Goal: Information Seeking & Learning: Learn about a topic

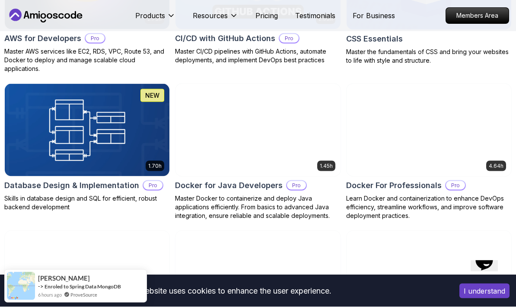
scroll to position [788, 0]
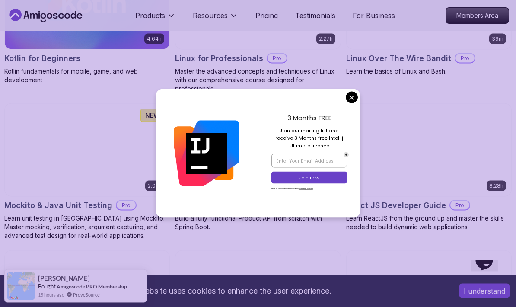
scroll to position [1907, 0]
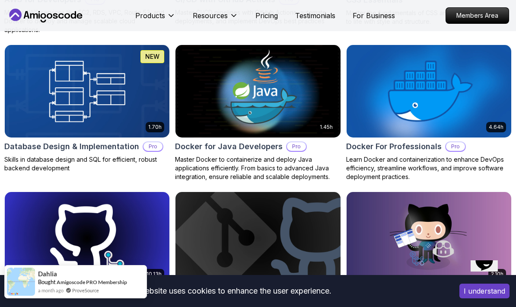
scroll to position [379, 0]
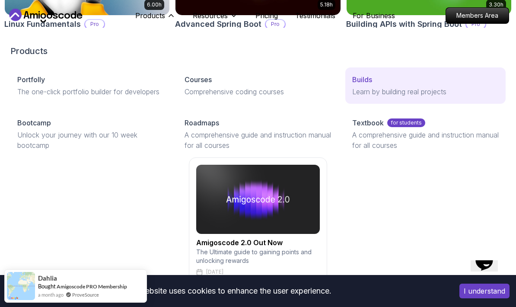
click at [392, 99] on link "Builds Learn by building real projects" at bounding box center [425, 85] width 160 height 36
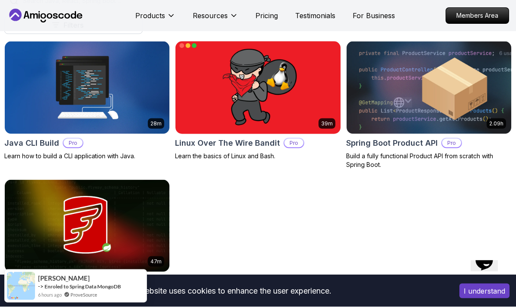
scroll to position [261, 0]
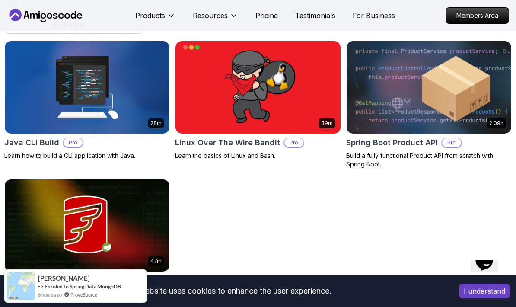
click at [450, 96] on img at bounding box center [428, 87] width 173 height 97
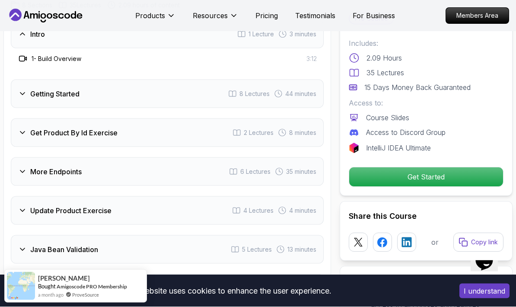
scroll to position [1125, 0]
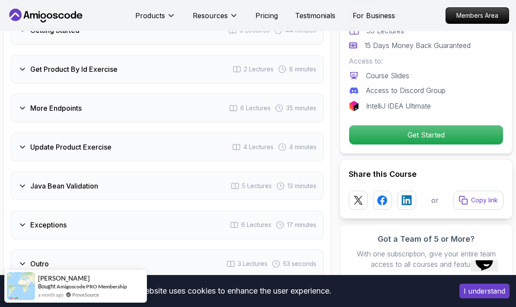
click at [219, 270] on div "Outro 3 Lectures 53 seconds" at bounding box center [167, 263] width 313 height 29
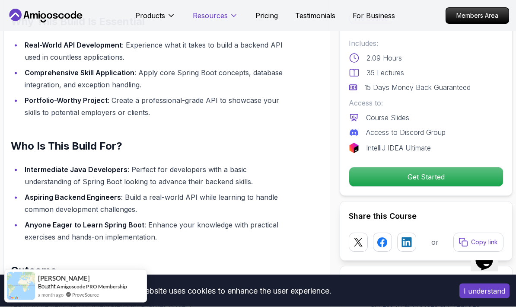
scroll to position [617, 0]
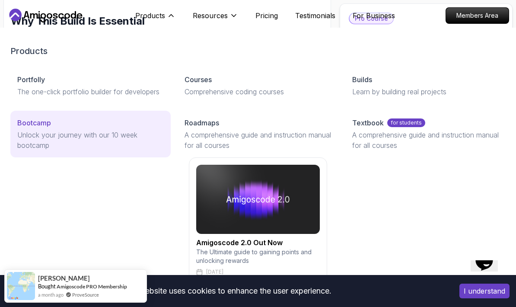
click at [99, 127] on div "Bootcamp" at bounding box center [90, 122] width 146 height 10
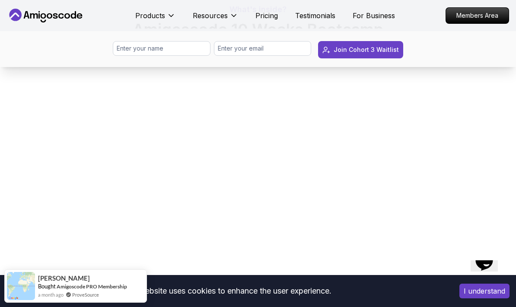
scroll to position [774, 0]
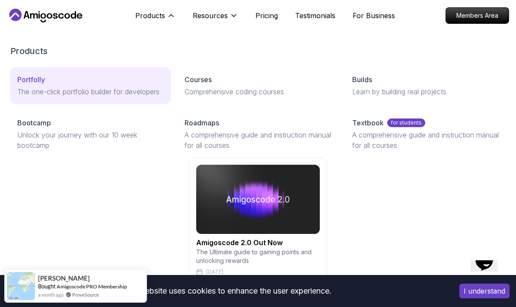
click at [63, 79] on div "Portfolly" at bounding box center [90, 79] width 146 height 10
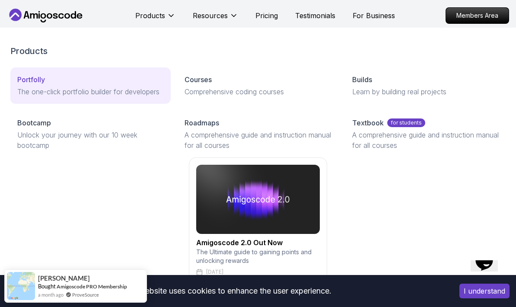
scroll to position [808, 0]
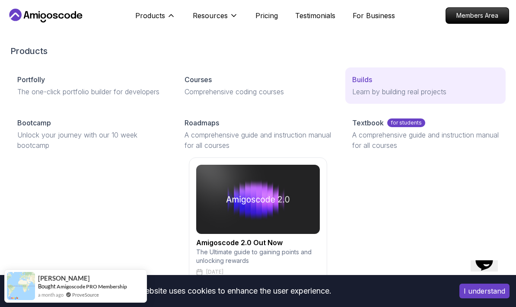
click at [386, 81] on div "Builds" at bounding box center [425, 79] width 146 height 10
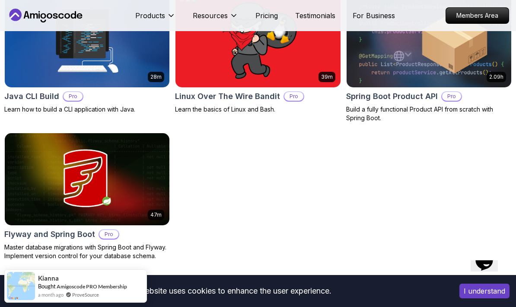
scroll to position [229, 0]
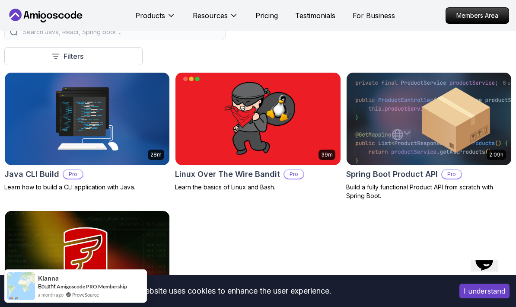
click at [411, 134] on img at bounding box center [428, 118] width 173 height 97
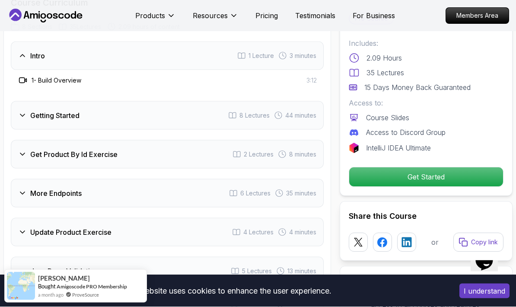
scroll to position [1037, 0]
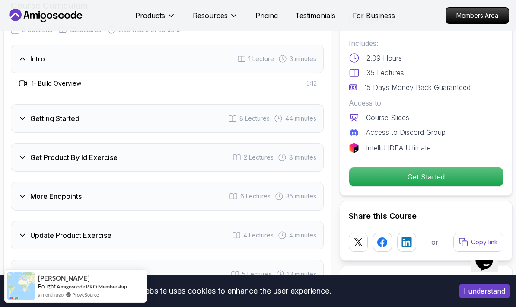
click at [297, 123] on div "Getting Started 8 Lectures 44 minutes" at bounding box center [167, 118] width 313 height 29
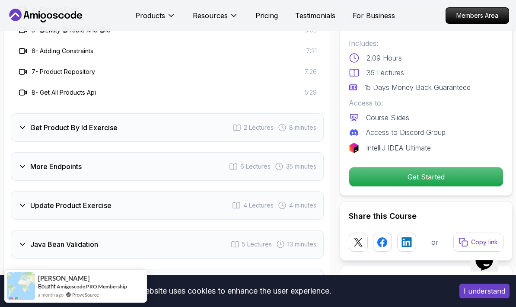
click at [289, 122] on div "Get Product By Id Exercise 2 Lectures 8 minutes" at bounding box center [167, 127] width 313 height 29
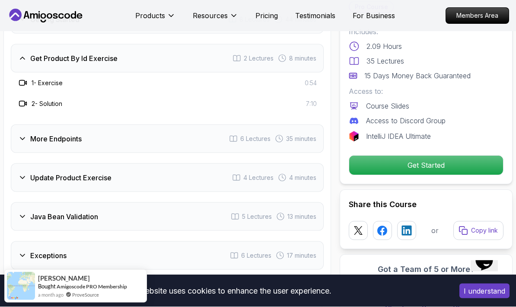
click at [256, 139] on span "6 Lectures" at bounding box center [255, 138] width 30 height 9
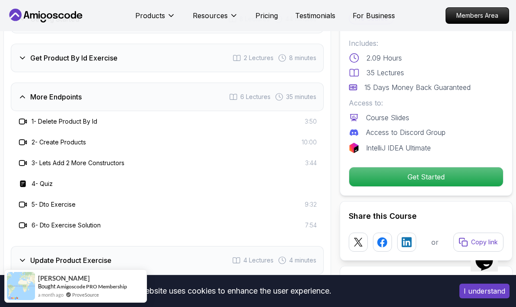
scroll to position [1146, 0]
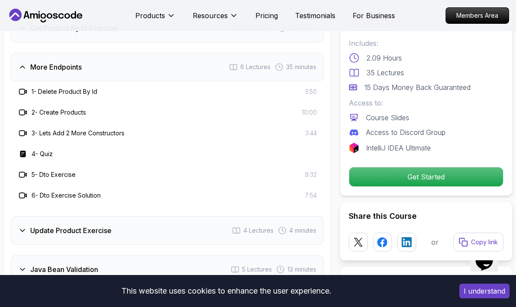
click at [233, 241] on div "Update Product Exercise 4 Lectures 4 minutes" at bounding box center [167, 230] width 313 height 29
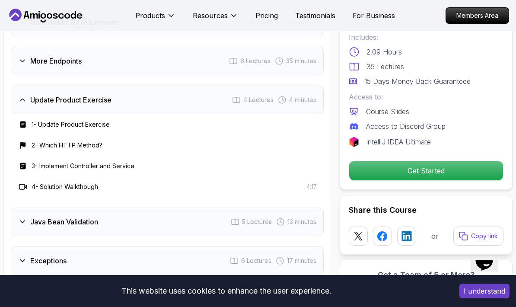
click at [242, 220] on span "5 Lectures" at bounding box center [257, 221] width 30 height 9
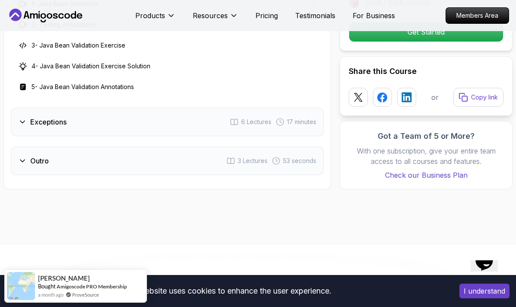
scroll to position [1304, 0]
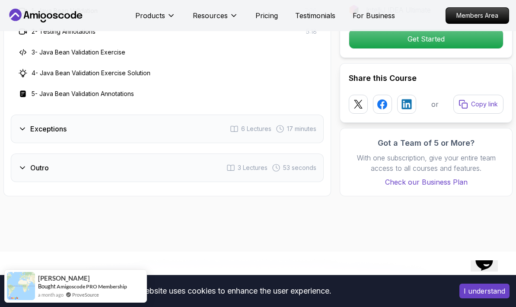
click at [259, 127] on span "6 Lectures" at bounding box center [256, 128] width 30 height 9
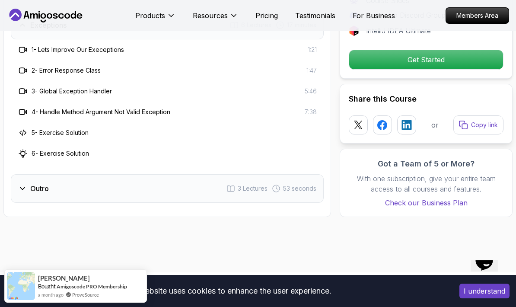
scroll to position [1297, 0]
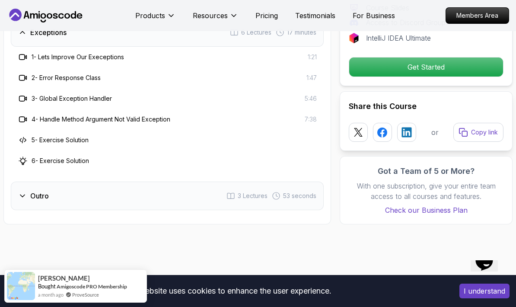
click at [242, 194] on span "3 Lectures" at bounding box center [253, 195] width 30 height 9
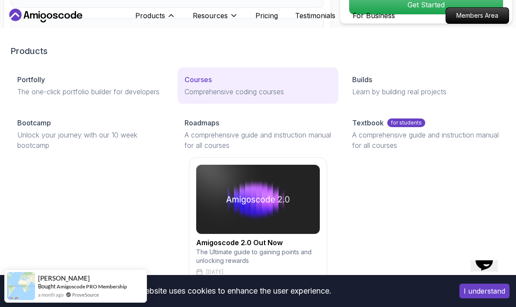
click at [221, 82] on div "Courses" at bounding box center [257, 79] width 146 height 10
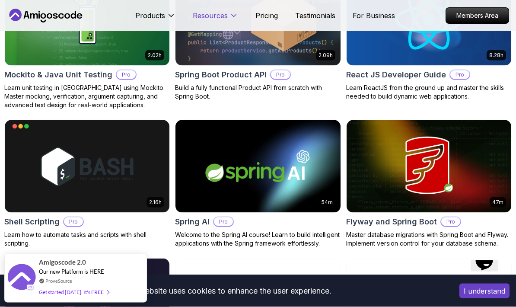
scroll to position [2037, 0]
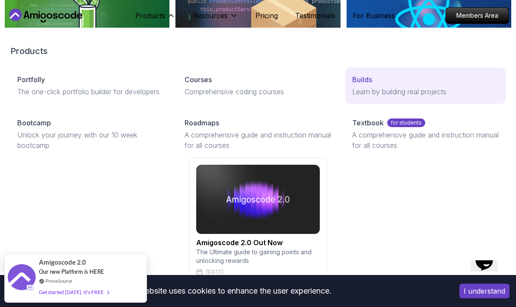
click at [373, 99] on link "Builds Learn by building real projects" at bounding box center [425, 85] width 160 height 36
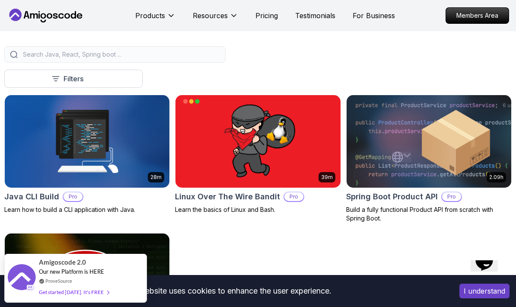
scroll to position [210, 0]
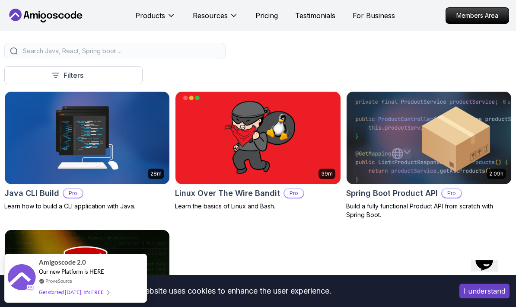
click at [373, 133] on img at bounding box center [428, 137] width 173 height 97
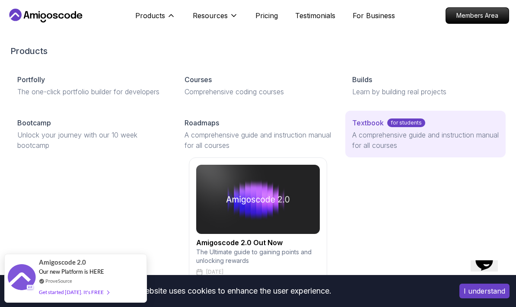
click at [367, 137] on p "A comprehensive guide and instruction manual for all courses" at bounding box center [425, 140] width 146 height 21
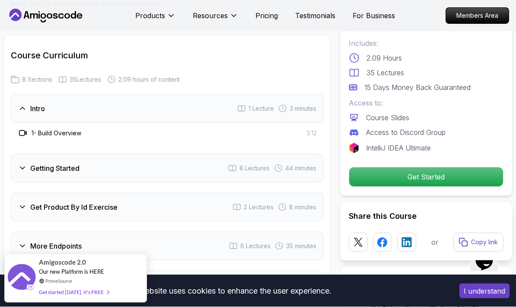
scroll to position [1122, 0]
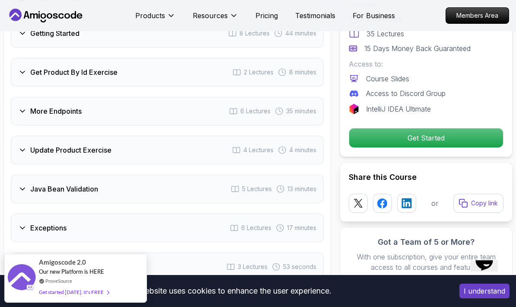
click at [175, 84] on div "Get Product By Id Exercise 2 Lectures 8 minutes" at bounding box center [167, 72] width 313 height 29
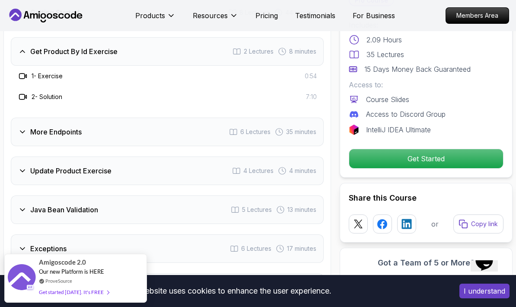
click at [158, 131] on div "More Endpoints 6 Lectures 35 minutes" at bounding box center [167, 131] width 313 height 29
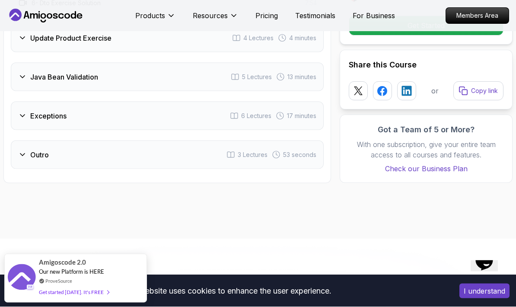
scroll to position [1338, 0]
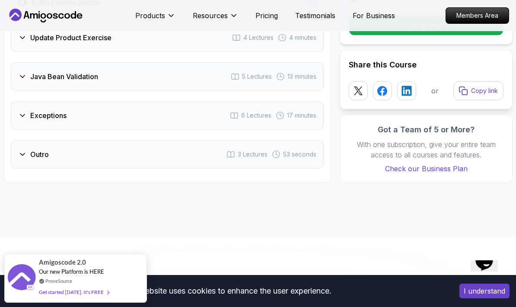
click at [148, 158] on div "Outro 3 Lectures 53 seconds" at bounding box center [167, 154] width 313 height 29
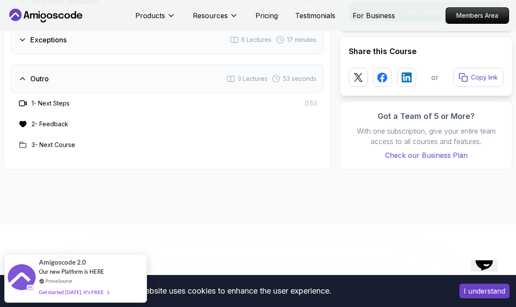
scroll to position [1268, 0]
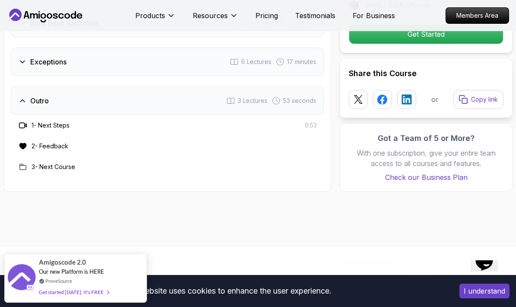
click at [153, 76] on div "Exceptions 6 Lectures 17 minutes" at bounding box center [167, 62] width 313 height 29
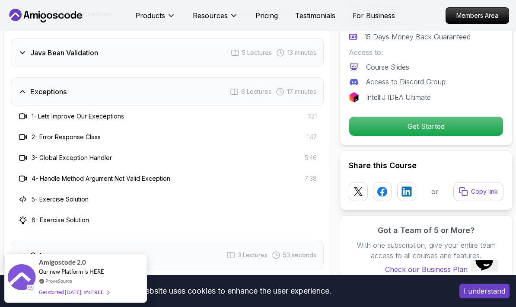
scroll to position [1237, 0]
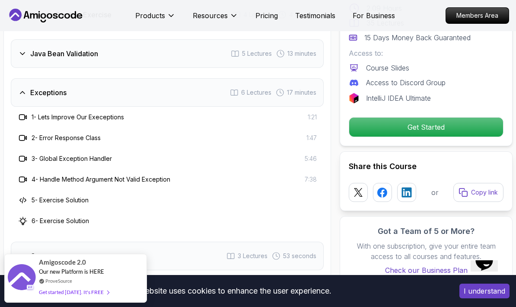
click at [157, 48] on div "Java Bean Validation 5 Lectures 13 minutes" at bounding box center [167, 53] width 313 height 29
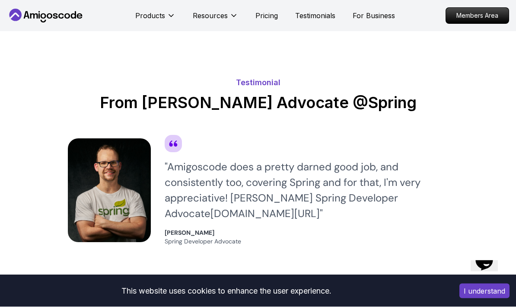
scroll to position [2057, 0]
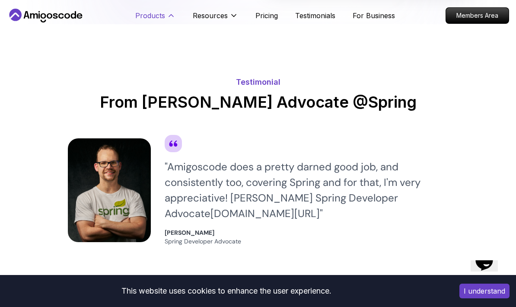
click at [171, 11] on icon at bounding box center [171, 15] width 9 height 9
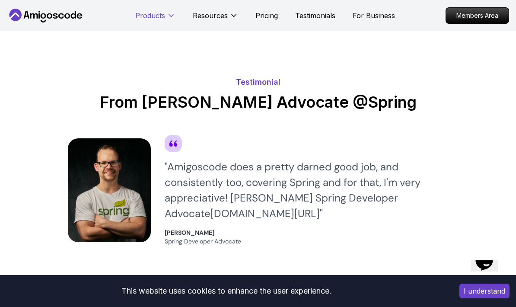
click at [162, 17] on p "Products" at bounding box center [150, 15] width 30 height 10
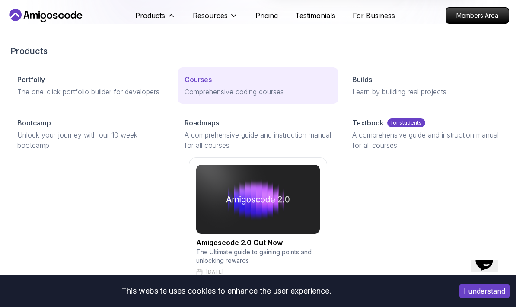
click at [222, 84] on div "Courses" at bounding box center [257, 79] width 146 height 10
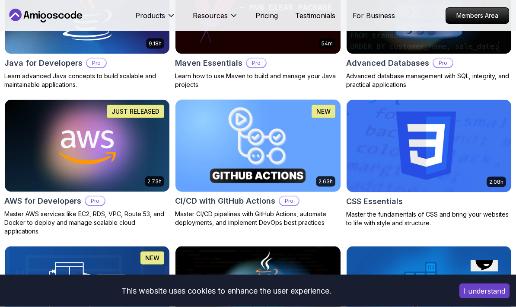
scroll to position [608, 0]
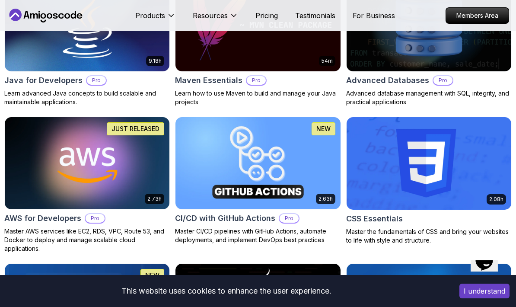
click at [131, 155] on img at bounding box center [86, 163] width 173 height 97
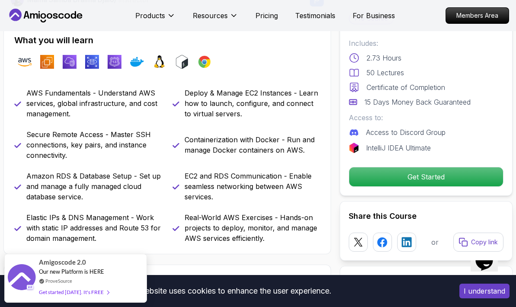
scroll to position [308, 0]
